Goal: Register for event/course

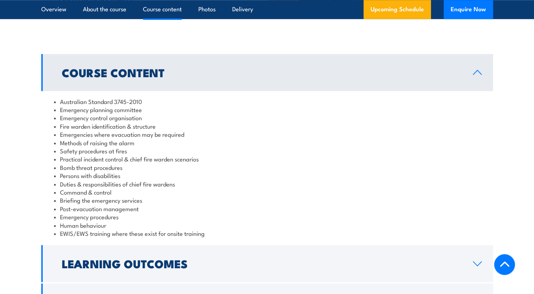
scroll to position [706, 0]
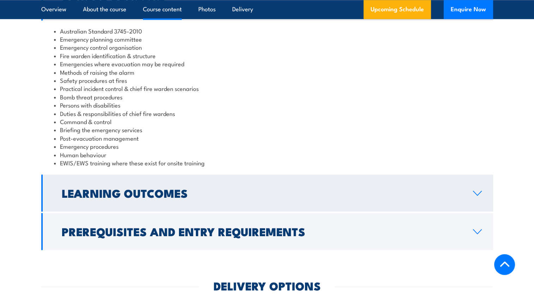
click at [483, 194] on link "Learning Outcomes" at bounding box center [267, 193] width 452 height 37
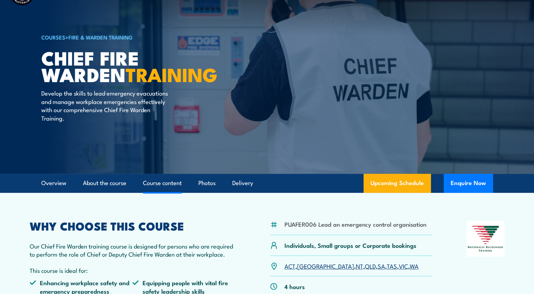
scroll to position [0, 0]
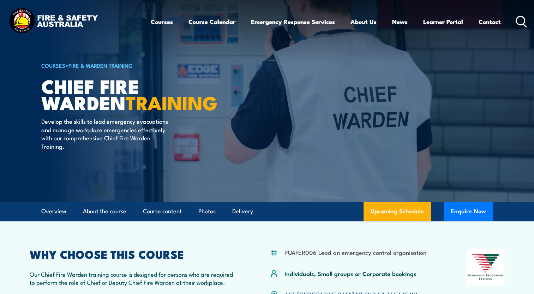
click at [55, 67] on link "COURSES" at bounding box center [53, 65] width 24 height 8
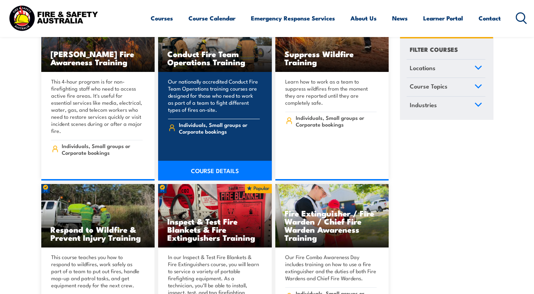
scroll to position [7903, 0]
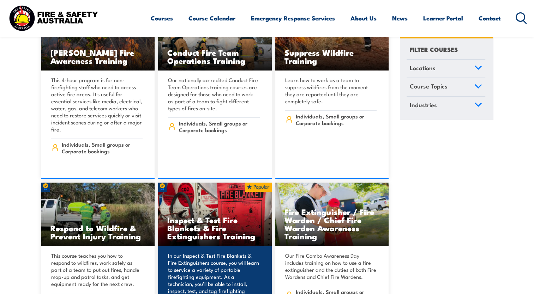
click at [204, 216] on h3 "Inspect & Test Fire Blankets & Fire Extinguishers Training" at bounding box center [214, 228] width 95 height 24
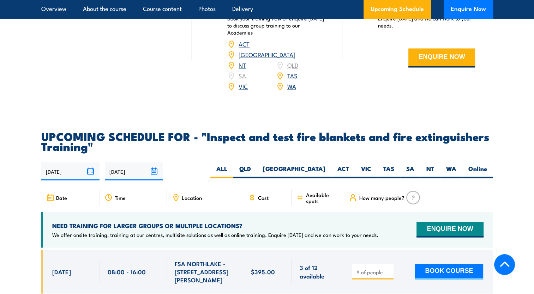
scroll to position [1200, 0]
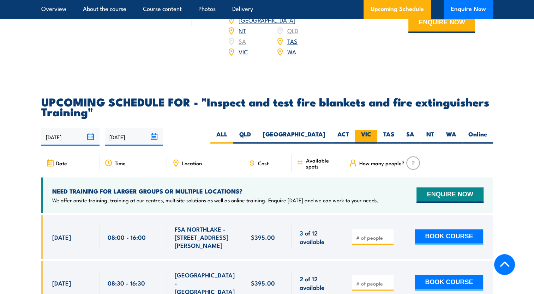
click at [359, 144] on label "VIC" at bounding box center [366, 137] width 22 height 14
click at [371, 134] on input "VIC" at bounding box center [373, 132] width 5 height 5
radio input "true"
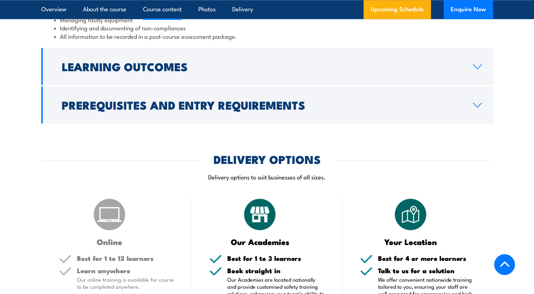
scroll to position [816, 0]
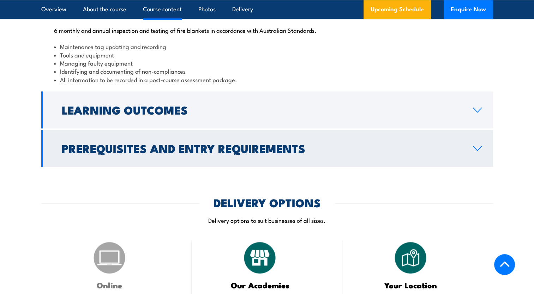
click at [478, 151] on icon at bounding box center [477, 149] width 10 height 6
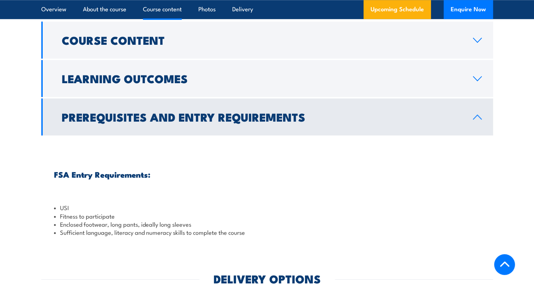
scroll to position [686, 0]
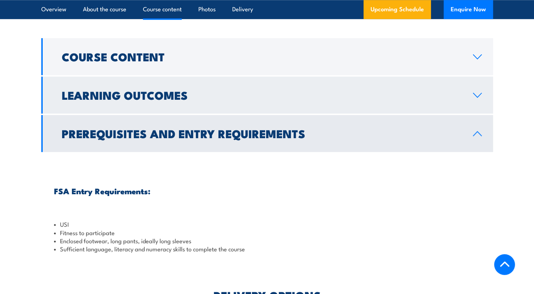
click at [320, 114] on link "Learning Outcomes" at bounding box center [267, 95] width 452 height 37
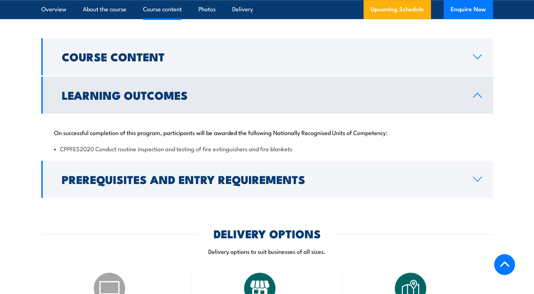
click at [324, 114] on link "Learning Outcomes" at bounding box center [267, 95] width 452 height 37
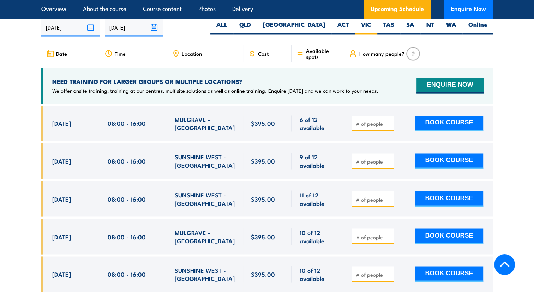
scroll to position [1180, 0]
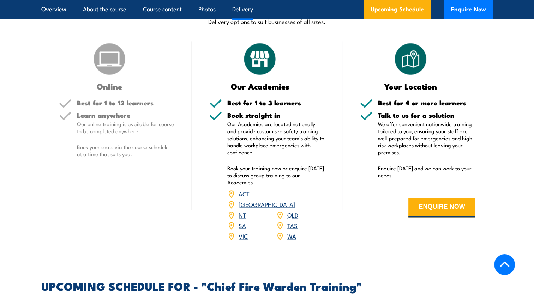
scroll to position [1058, 0]
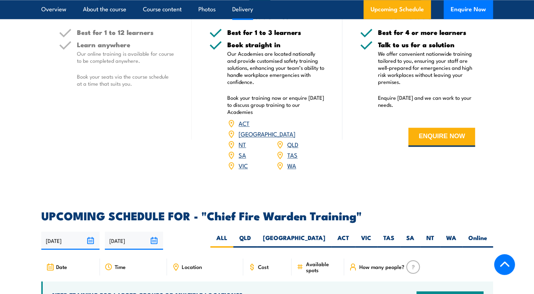
click at [244, 161] on link "VIC" at bounding box center [242, 165] width 9 height 8
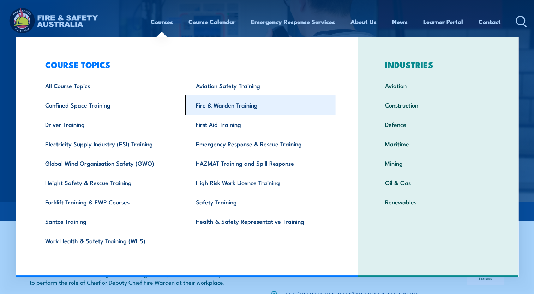
click at [205, 109] on link "Fire & Warden Training" at bounding box center [260, 104] width 151 height 19
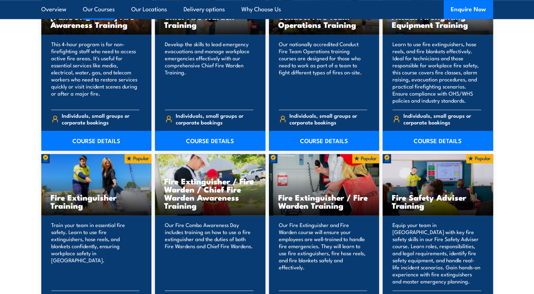
scroll to position [741, 0]
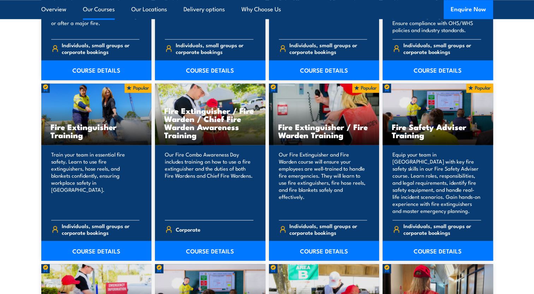
click at [196, 162] on p "Our Fire Combo Awareness Day includes training on how to use a fire extinguishe…" at bounding box center [209, 183] width 89 height 64
click at [214, 251] on link "COURSE DETAILS" at bounding box center [210, 251] width 110 height 20
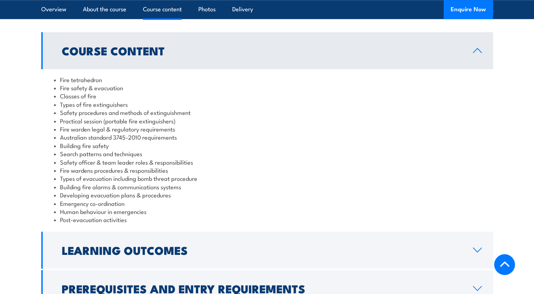
scroll to position [600, 0]
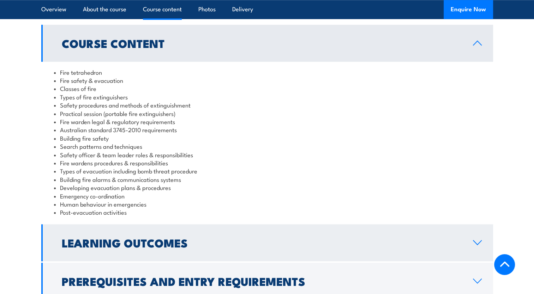
click at [200, 238] on h2 "Learning Outcomes" at bounding box center [262, 243] width 400 height 10
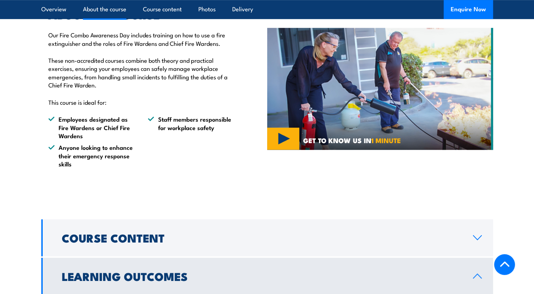
scroll to position [353, 0]
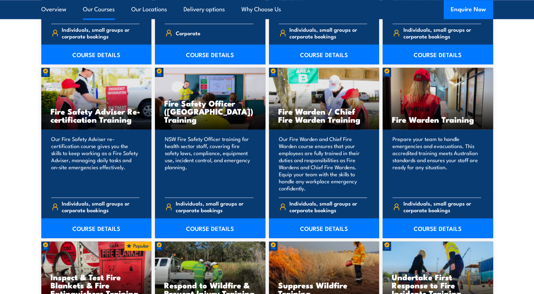
scroll to position [847, 0]
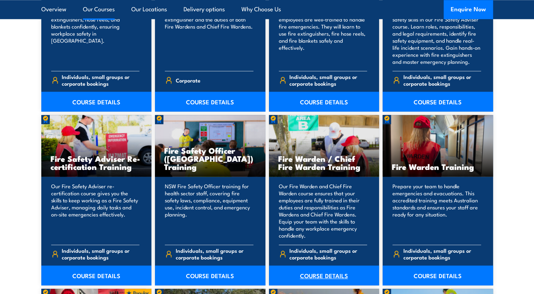
click at [316, 273] on link "COURSE DETAILS" at bounding box center [324, 276] width 110 height 20
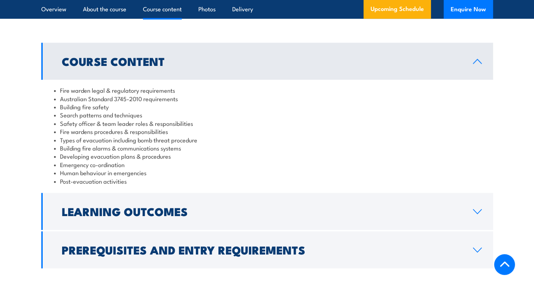
scroll to position [741, 0]
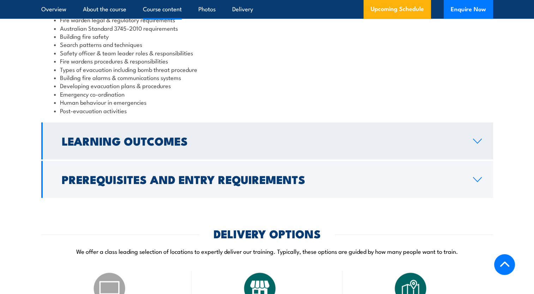
click at [262, 159] on link "Learning Outcomes" at bounding box center [267, 140] width 452 height 37
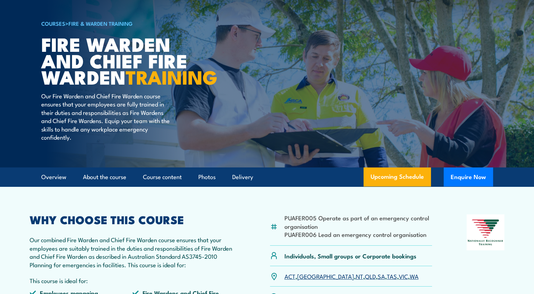
scroll to position [0, 0]
